Goal: Book appointment/travel/reservation

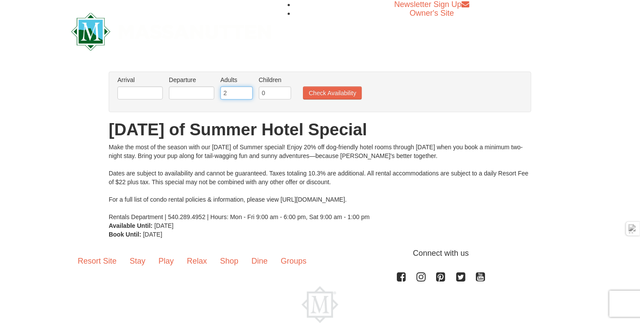
click at [234, 90] on input "2" at bounding box center [236, 92] width 32 height 13
type input "1"
click at [245, 96] on input "1" at bounding box center [236, 92] width 32 height 13
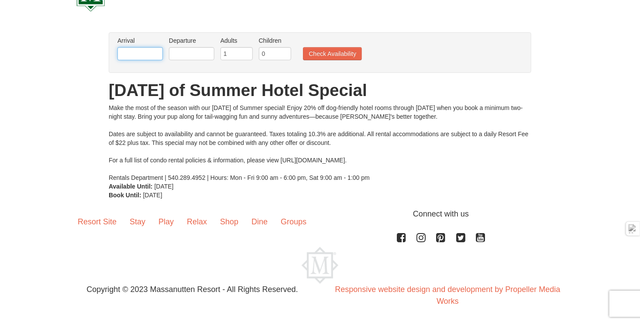
click at [140, 54] on input "text" at bounding box center [139, 53] width 45 height 13
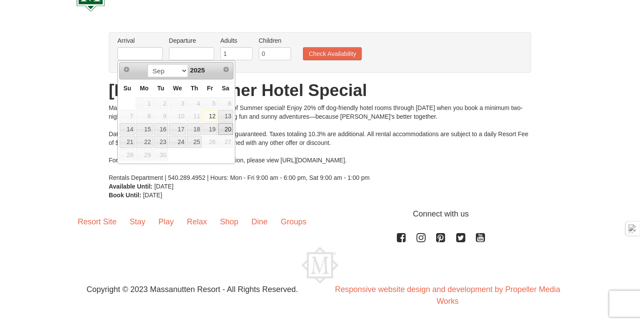
click at [223, 127] on link "20" at bounding box center [225, 129] width 15 height 12
type input "[DATE]"
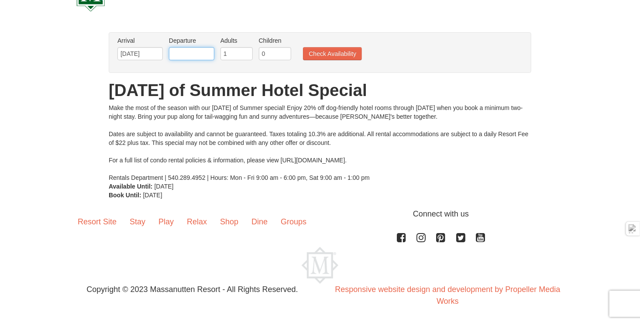
click at [189, 55] on input "text" at bounding box center [191, 53] width 45 height 13
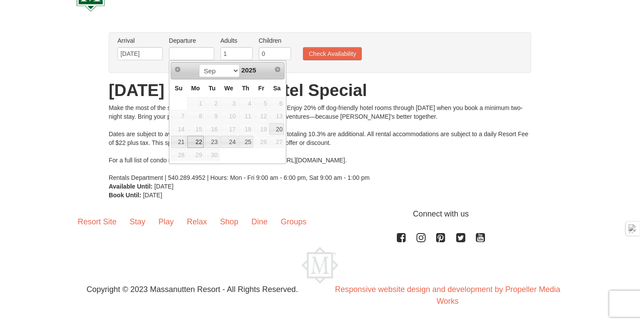
click at [195, 141] on link "22" at bounding box center [195, 142] width 17 height 12
type input "[DATE]"
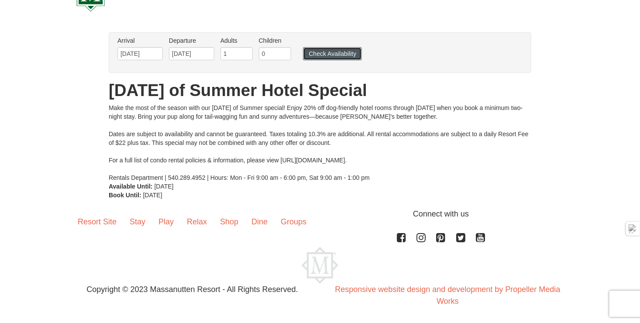
click at [318, 53] on button "Check Availability" at bounding box center [332, 53] width 59 height 13
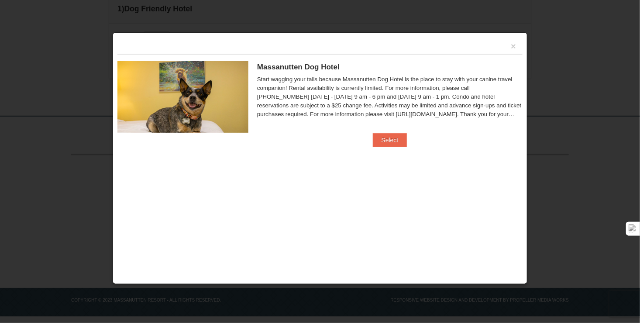
scroll to position [121, 0]
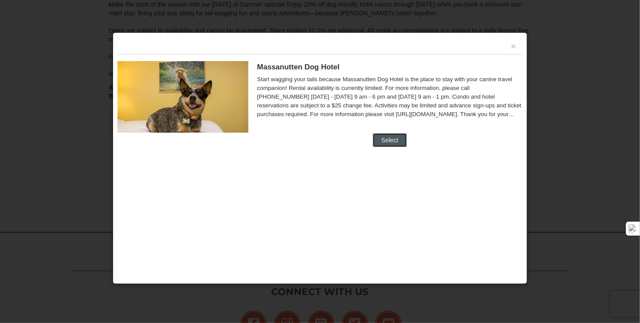
click at [390, 140] on button "Select" at bounding box center [390, 140] width 34 height 14
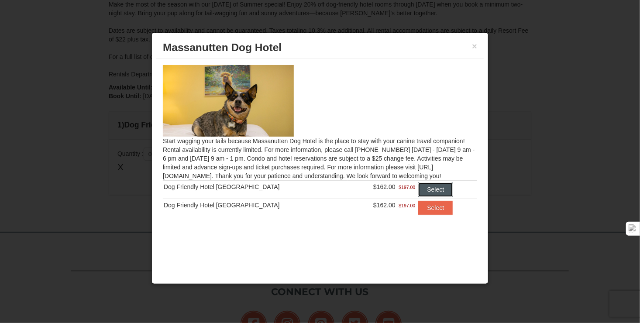
click at [425, 186] on button "Select" at bounding box center [435, 189] width 34 height 14
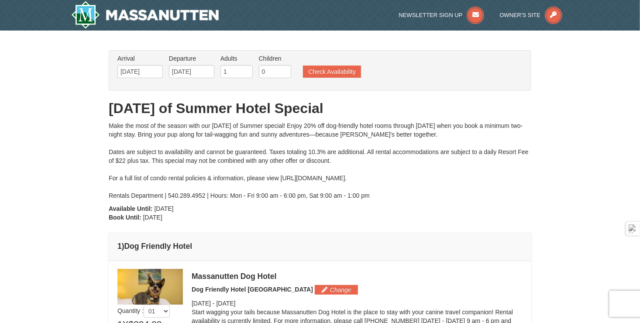
scroll to position [116, 0]
